Goal: Find specific page/section: Find specific page/section

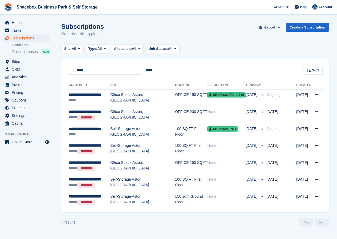
click at [18, 62] on span "Sites" at bounding box center [28, 61] width 32 height 7
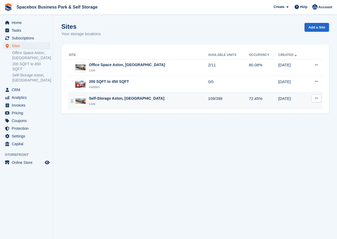
click at [97, 100] on div "Self-Storage Aston, [GEOGRAPHIC_DATA]" at bounding box center [126, 99] width 75 height 6
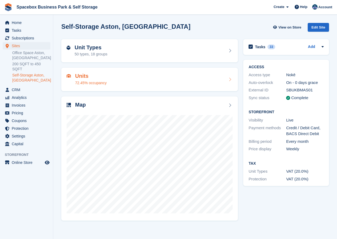
click at [82, 81] on div "72.45% occupancy" at bounding box center [90, 83] width 31 height 6
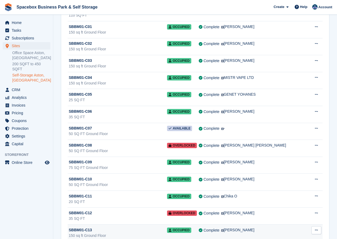
scroll to position [985, 0]
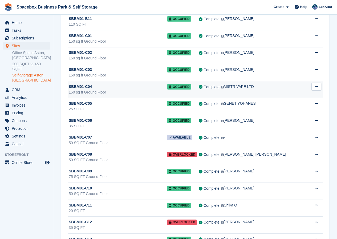
click at [78, 91] on div "150 sq ft Ground Floor" at bounding box center [118, 92] width 98 height 6
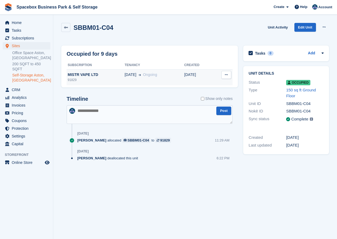
click at [74, 74] on div "MISTR VAPE LTD" at bounding box center [96, 75] width 58 height 6
